Goal: Task Accomplishment & Management: Manage account settings

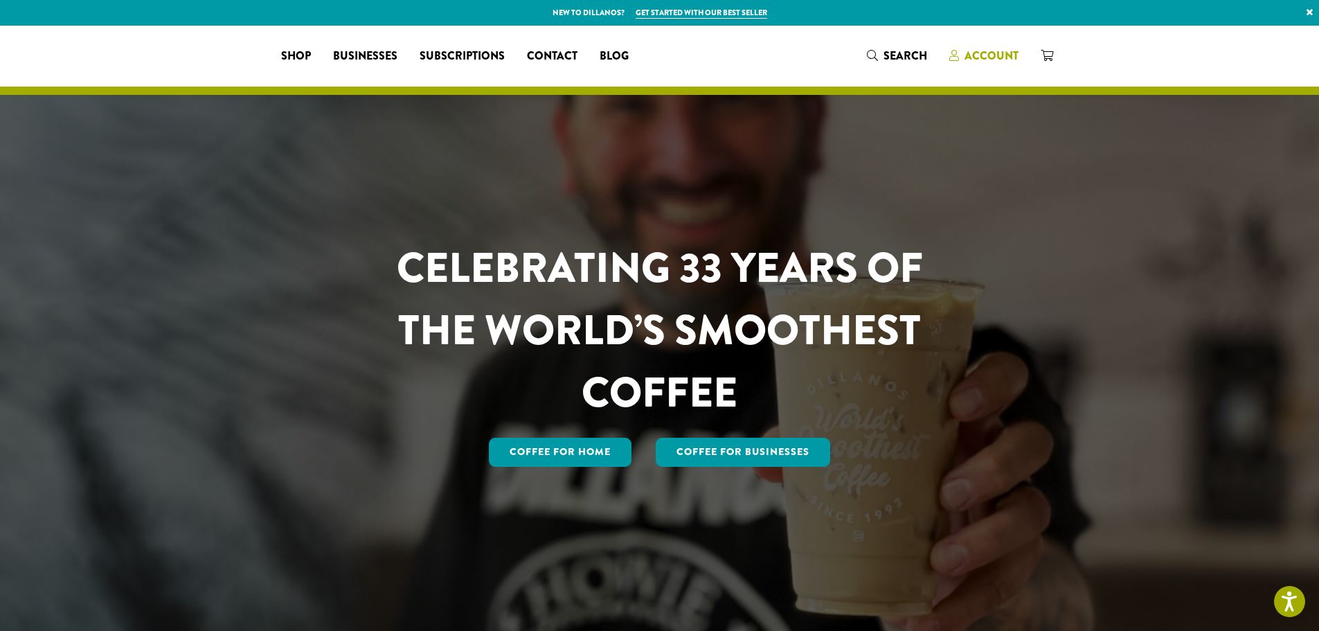
drag, startPoint x: 0, startPoint y: 0, endPoint x: 978, endPoint y: 49, distance: 979.4
click at [978, 49] on span "Account" at bounding box center [991, 56] width 54 height 16
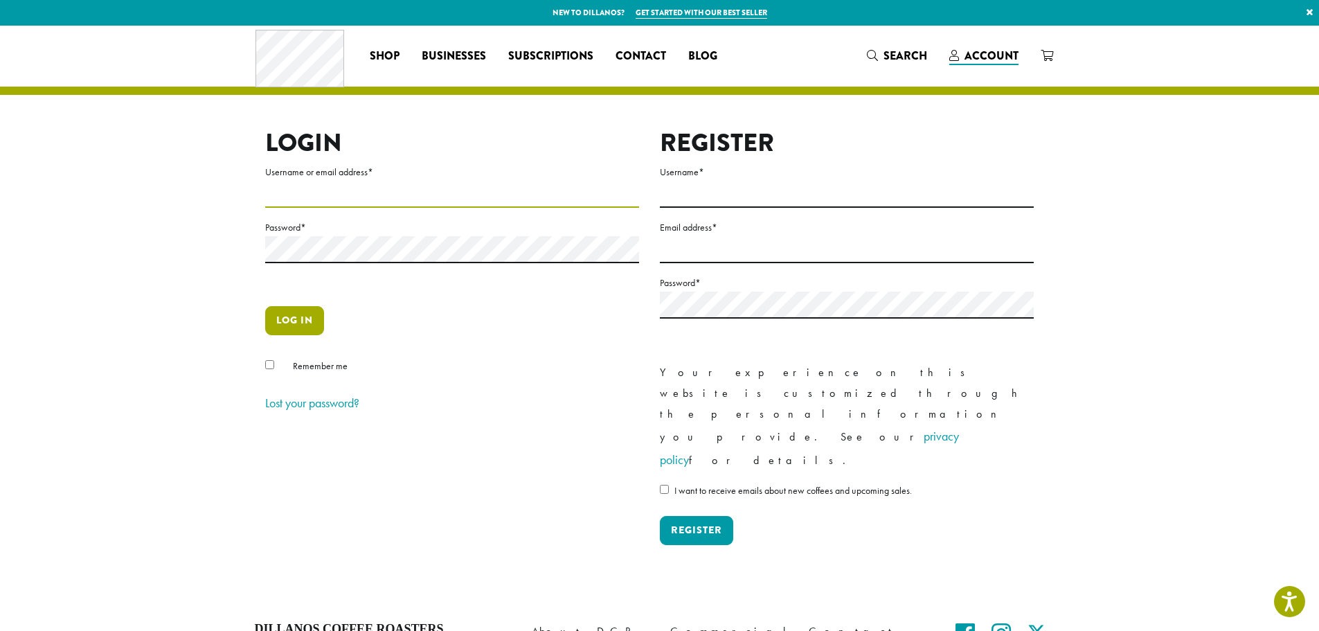
type input "**********"
click at [308, 331] on button "Log in" at bounding box center [294, 320] width 59 height 29
click at [299, 319] on button "Log in" at bounding box center [294, 320] width 59 height 29
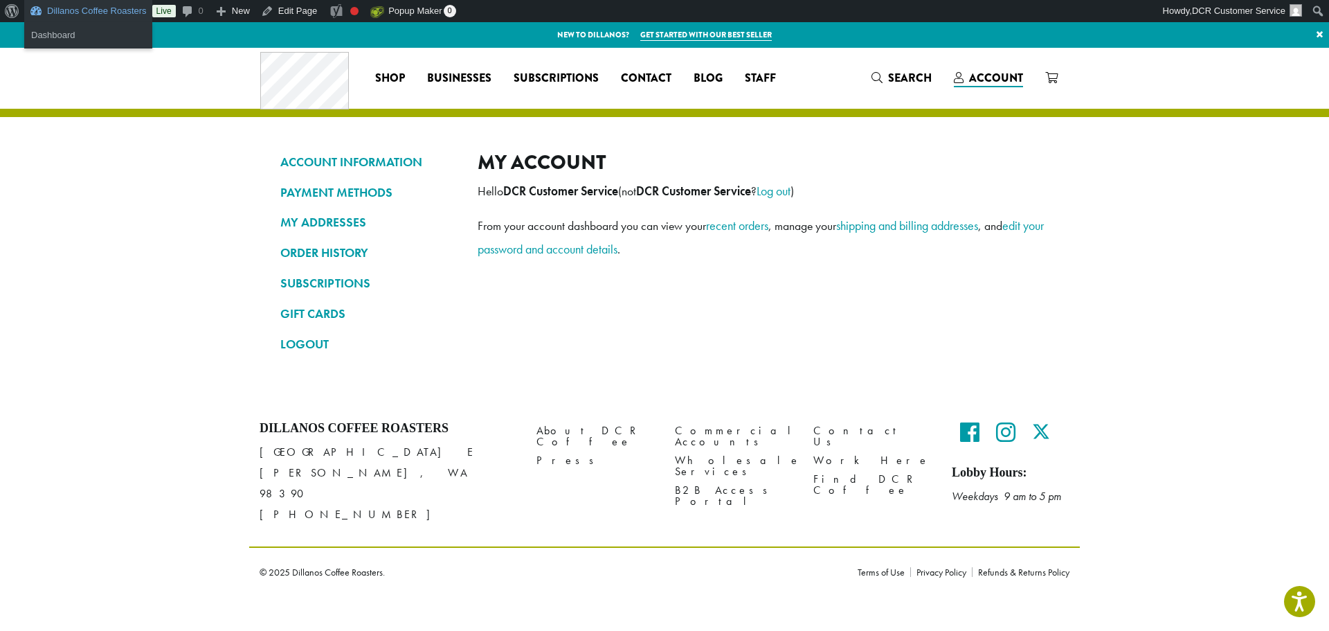
click at [37, 9] on link "Dillanos Coffee Roasters" at bounding box center [88, 11] width 128 height 22
